Goal: Transaction & Acquisition: Subscribe to service/newsletter

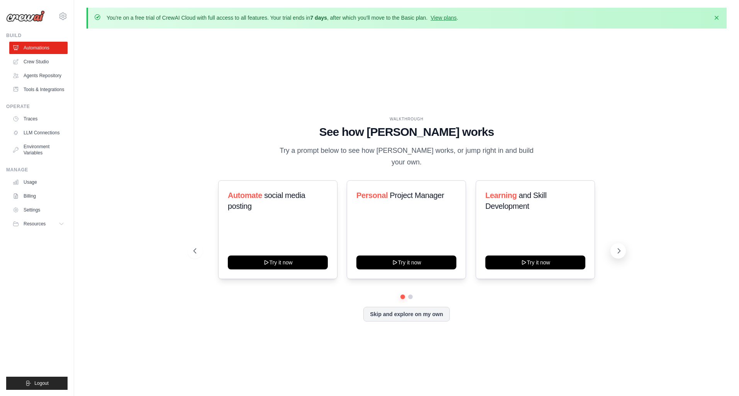
click at [618, 247] on icon at bounding box center [619, 251] width 8 height 8
click at [36, 68] on ul "Automations Crew Studio Agents Repository Tools & Integrations" at bounding box center [38, 69] width 58 height 54
click at [36, 64] on link "Crew Studio" at bounding box center [39, 62] width 58 height 12
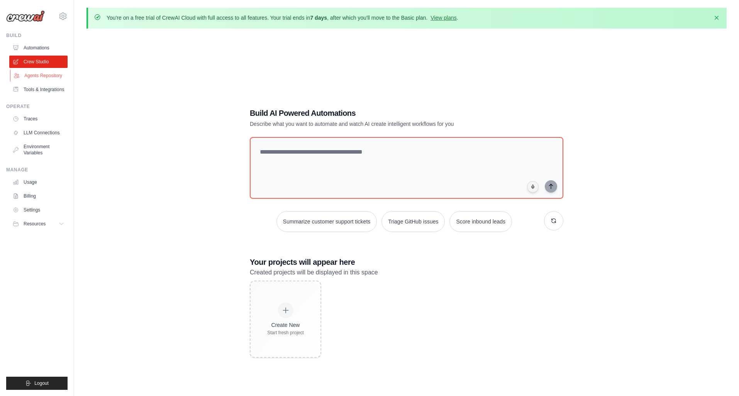
click at [41, 72] on link "Agents Repository" at bounding box center [39, 75] width 58 height 12
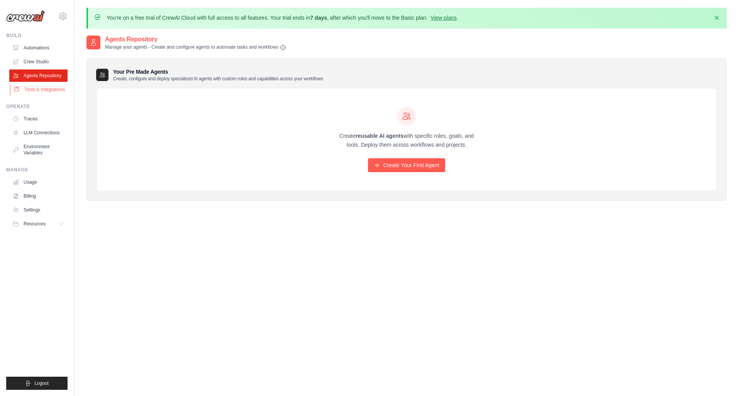
click at [46, 88] on link "Tools & Integrations" at bounding box center [39, 89] width 58 height 12
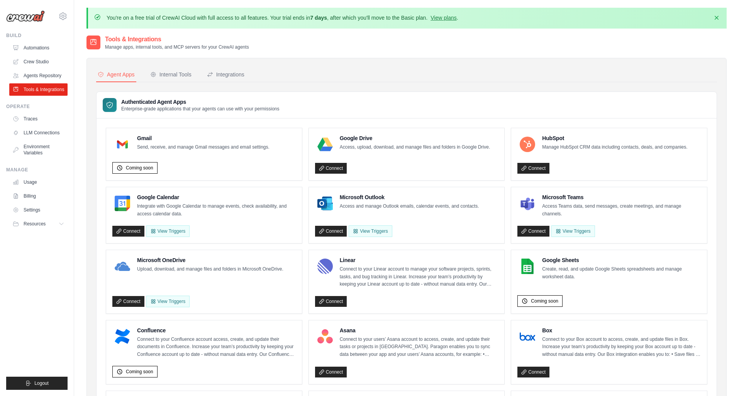
click at [451, 24] on div "You're on a free trial of CrewAI Cloud with full access to all features. Your t…" at bounding box center [406, 18] width 640 height 21
click at [451, 17] on link "View plans" at bounding box center [443, 18] width 26 height 6
